Goal: Task Accomplishment & Management: Manage account settings

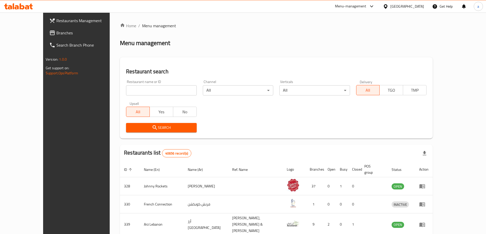
click at [389, 7] on div at bounding box center [386, 7] width 7 height 6
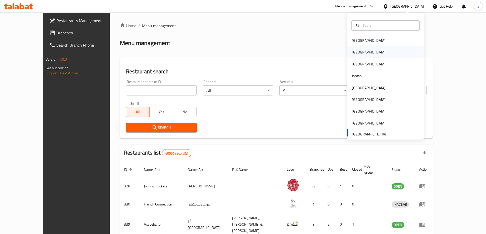
click at [352, 53] on div "[GEOGRAPHIC_DATA]" at bounding box center [369, 52] width 34 height 6
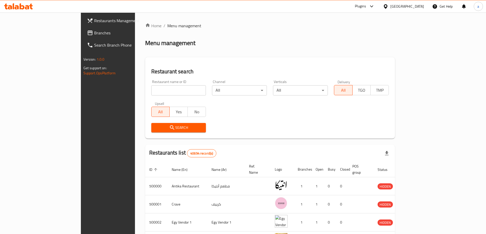
click at [94, 34] on span "Branches" at bounding box center [126, 33] width 64 height 6
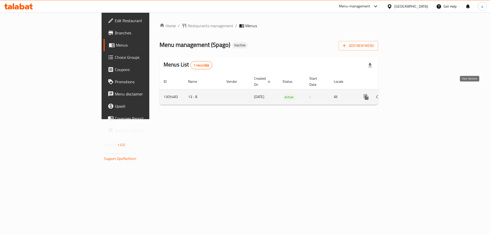
click at [409, 91] on link "enhanced table" at bounding box center [403, 97] width 12 height 12
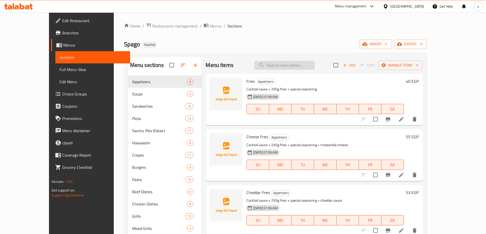
click at [279, 64] on input "search" at bounding box center [284, 65] width 60 height 9
paste input "Shooter & Spago [PERSON_NAME]"
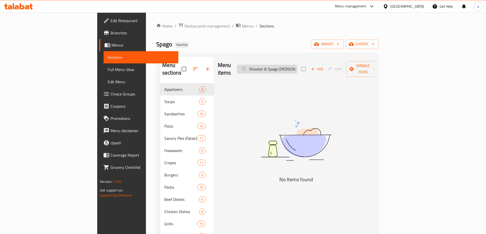
click at [297, 67] on input "Shooter & Spago [PERSON_NAME]" at bounding box center [267, 69] width 60 height 9
drag, startPoint x: 286, startPoint y: 65, endPoint x: 275, endPoint y: 65, distance: 11.5
click at [275, 65] on input "Shooter & Spago" at bounding box center [267, 69] width 60 height 9
type input "hooter & Spago"
drag, startPoint x: 317, startPoint y: 65, endPoint x: 275, endPoint y: 69, distance: 42.0
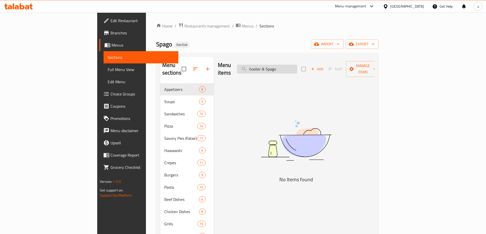
click at [275, 69] on input "hooter & Spago" at bounding box center [267, 69] width 60 height 9
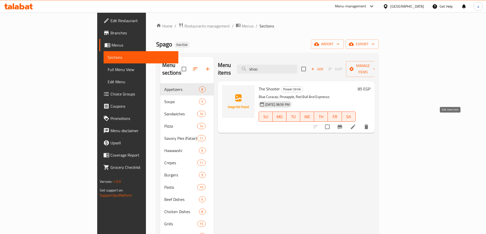
type input "shoo"
click at [355, 125] on icon at bounding box center [353, 127] width 5 height 5
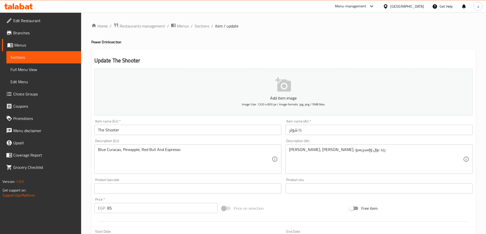
click at [25, 55] on span "Sections" at bounding box center [43, 57] width 67 height 6
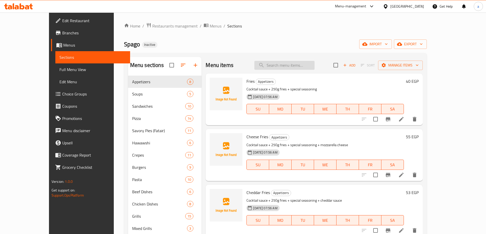
click at [302, 69] on input "search" at bounding box center [284, 65] width 60 height 9
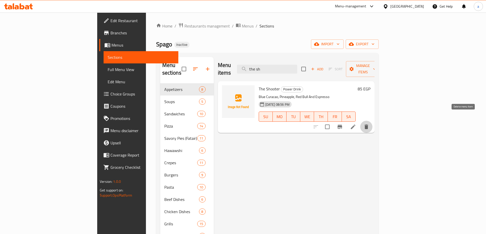
click at [368, 125] on icon "delete" at bounding box center [366, 127] width 4 height 5
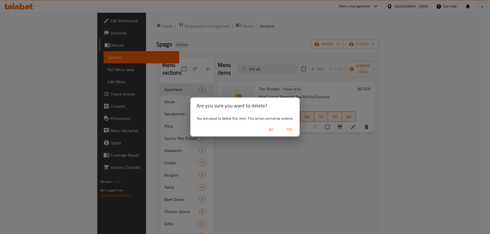
click at [274, 131] on span "No" at bounding box center [271, 130] width 12 height 6
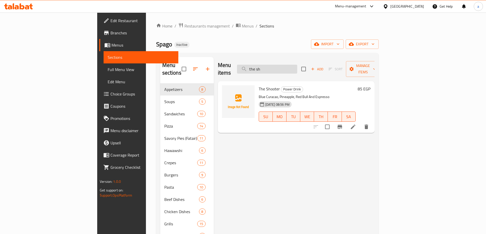
click at [297, 65] on input "the sh" at bounding box center [267, 69] width 60 height 9
click at [368, 125] on icon "delete" at bounding box center [366, 127] width 4 height 5
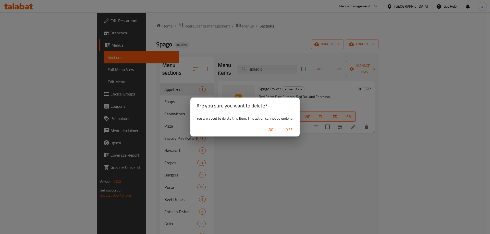
click at [292, 129] on span "Yes" at bounding box center [289, 130] width 12 height 6
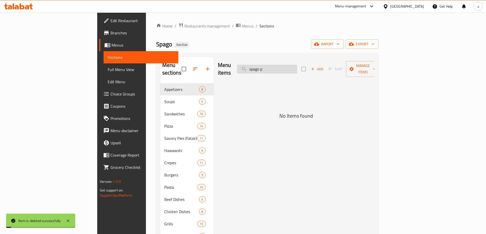
click at [297, 65] on input "spago p" at bounding box center [267, 69] width 60 height 9
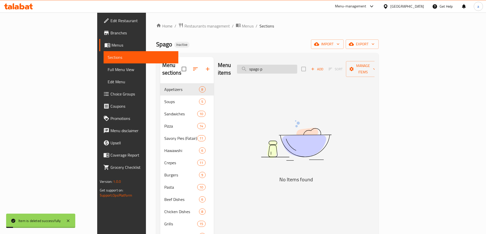
click at [297, 65] on input "spago p" at bounding box center [267, 69] width 60 height 9
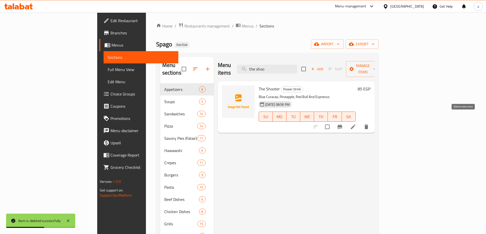
type input "the shoo"
click at [368, 125] on icon "delete" at bounding box center [366, 127] width 4 height 5
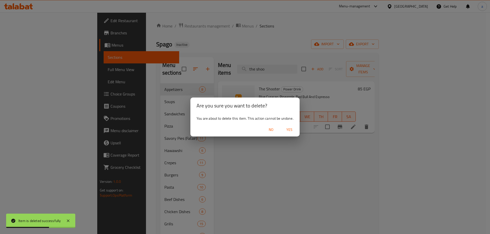
click at [287, 131] on span "Yes" at bounding box center [289, 130] width 12 height 6
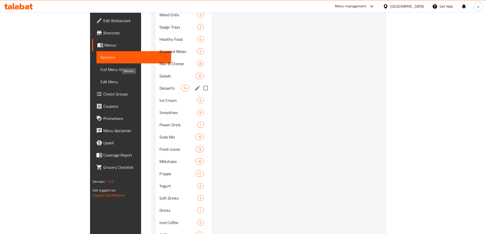
scroll to position [230, 0]
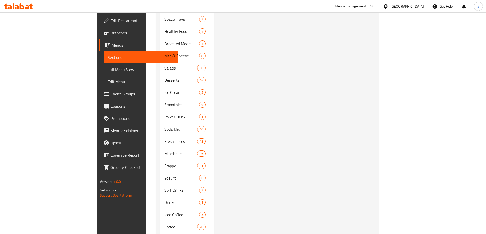
click at [265, 112] on div "Menu items the shoo Add Sort Manage items No Items found" at bounding box center [294, 50] width 161 height 445
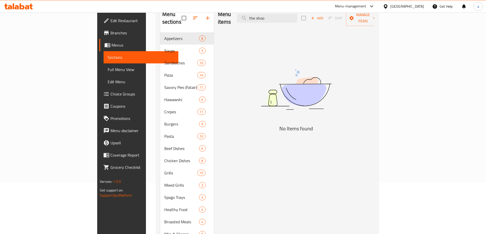
scroll to position [0, 0]
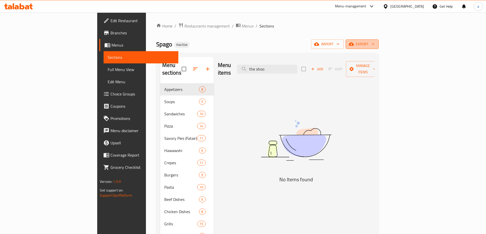
click at [374, 43] on span "export" at bounding box center [362, 44] width 25 height 6
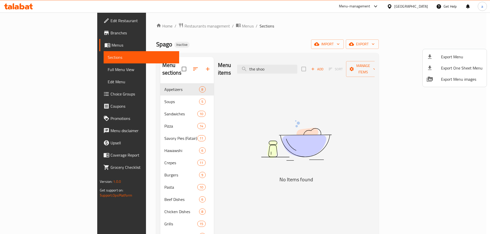
click at [213, 97] on div at bounding box center [245, 117] width 490 height 234
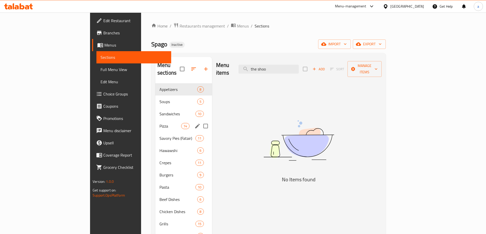
click at [159, 111] on span "Sandwiches" at bounding box center [177, 114] width 36 height 6
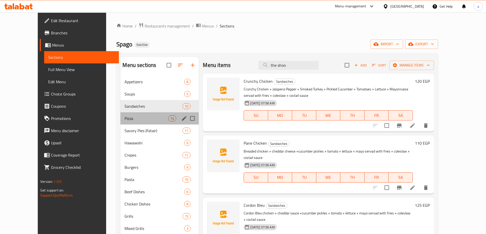
click at [129, 123] on div "Pizza 14" at bounding box center [159, 118] width 78 height 12
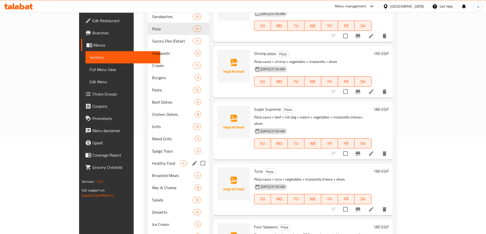
scroll to position [102, 0]
